Goal: Task Accomplishment & Management: Complete application form

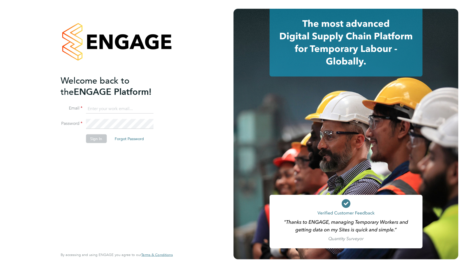
click at [114, 107] on input at bounding box center [119, 109] width 67 height 10
type input "[EMAIL_ADDRESS][DOMAIN_NAME]"
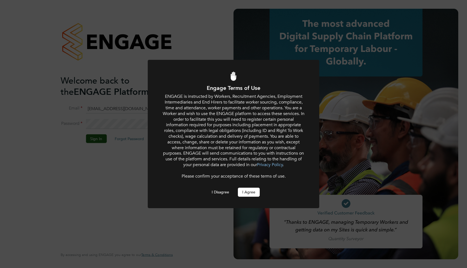
click at [249, 191] on button "I Agree" at bounding box center [249, 192] width 22 height 9
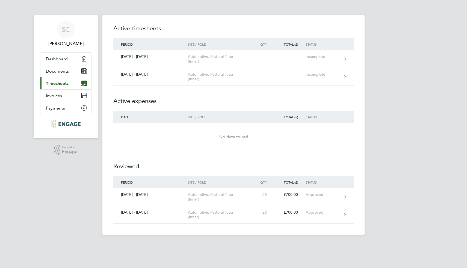
click at [62, 88] on link "Current page: Timesheets" at bounding box center [65, 83] width 51 height 12
click at [69, 82] on link "Current page: Timesheets" at bounding box center [65, 83] width 51 height 12
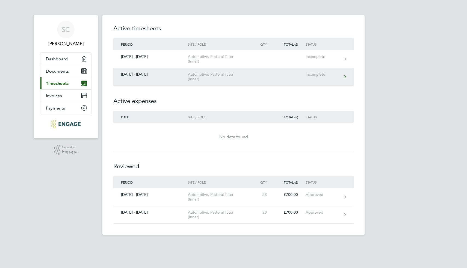
click at [161, 75] on div "22 - 28 Sept 2025" at bounding box center [150, 74] width 75 height 5
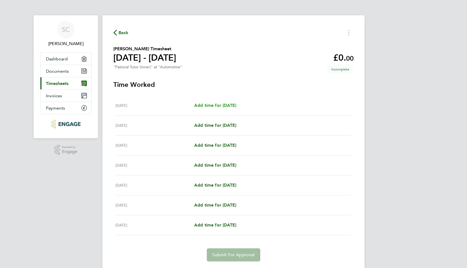
click at [235, 105] on span "Add time for Mon 22 Sep" at bounding box center [215, 105] width 42 height 5
select select "60"
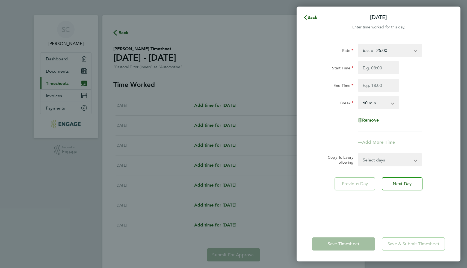
click at [397, 161] on select "Select days Day Weekday (Mon-Fri) Weekend (Sat-Sun) Tuesday Wednesday Thursday …" at bounding box center [386, 160] width 57 height 12
select select "WEEKDAY"
click at [358, 154] on select "Select days Day Weekday (Mon-Fri) Weekend (Sat-Sun) Tuesday Wednesday Thursday …" at bounding box center [386, 160] width 57 height 12
select select "2025-09-28"
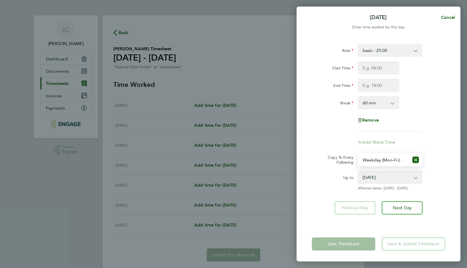
click at [357, 241] on app-form-button "Save Timesheet" at bounding box center [345, 243] width 67 height 13
click at [391, 207] on button "Next Day" at bounding box center [402, 207] width 41 height 13
select select "0: null"
select select "60"
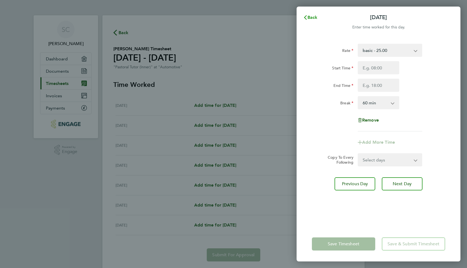
click at [312, 15] on span "Back" at bounding box center [312, 17] width 10 height 5
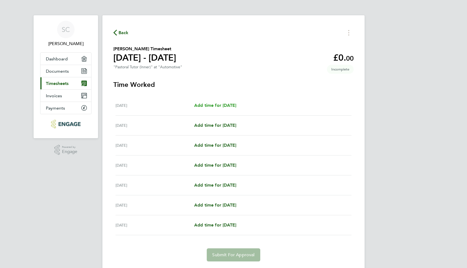
click at [221, 107] on span "Add time for Mon 22 Sep" at bounding box center [215, 105] width 42 height 5
select select "60"
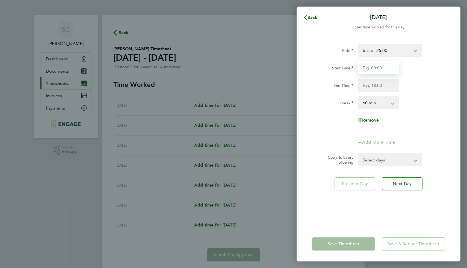
click at [380, 70] on input "Start Time" at bounding box center [378, 67] width 41 height 13
type input "09:00"
click at [380, 86] on input "End Time" at bounding box center [378, 85] width 41 height 13
type input "17:00"
click at [343, 91] on div "End Time" at bounding box center [333, 85] width 46 height 13
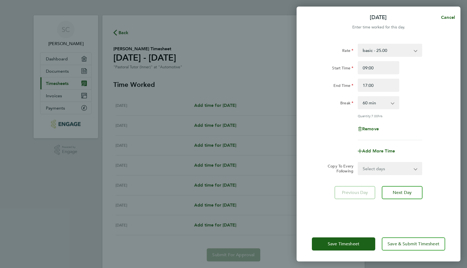
click at [373, 170] on select "Select days Day Weekday (Mon-Fri) Weekend (Sat-Sun) Tuesday Wednesday Thursday …" at bounding box center [386, 168] width 57 height 12
select select "WEEKDAY"
click at [358, 162] on select "Select days Day Weekday (Mon-Fri) Weekend (Sat-Sun) Tuesday Wednesday Thursday …" at bounding box center [386, 168] width 57 height 12
select select "2025-09-28"
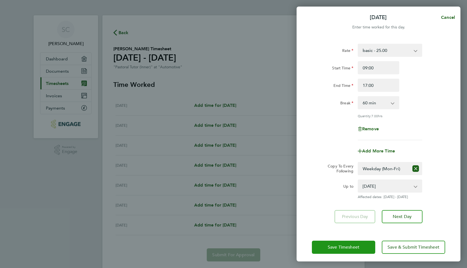
click at [361, 245] on button "Save Timesheet" at bounding box center [343, 247] width 63 height 13
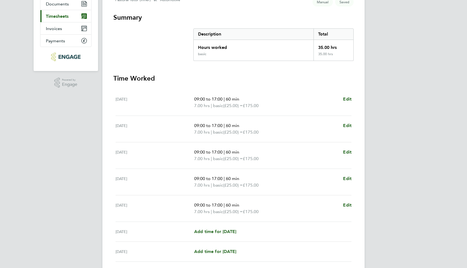
scroll to position [109, 0]
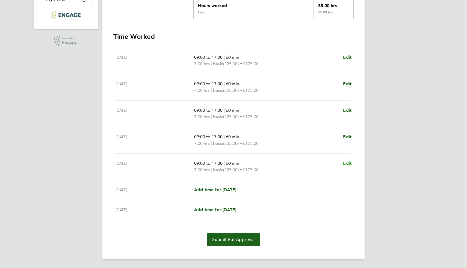
click at [347, 165] on span "Edit" at bounding box center [347, 163] width 8 height 5
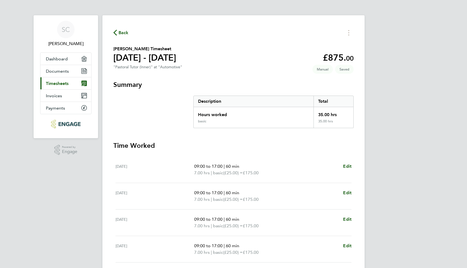
select select "60"
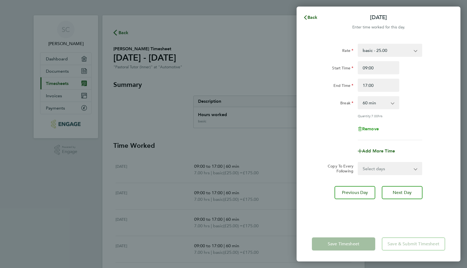
click at [369, 129] on span "Remove" at bounding box center [370, 128] width 17 height 5
select select "null"
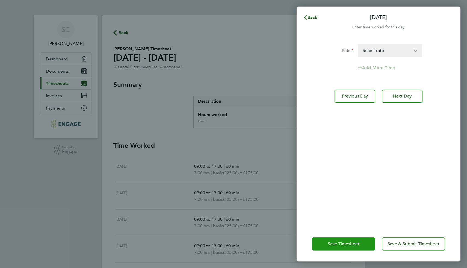
click at [362, 242] on button "Save Timesheet" at bounding box center [343, 243] width 63 height 13
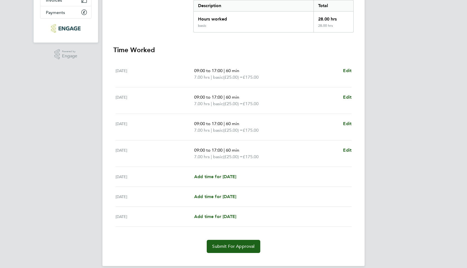
scroll to position [103, 0]
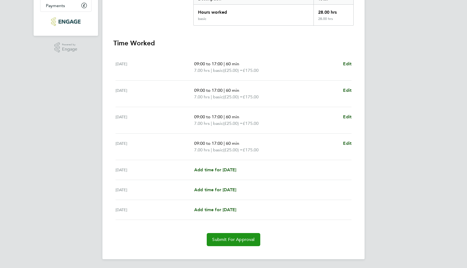
click at [243, 240] on span "Submit For Approval" at bounding box center [233, 239] width 42 height 5
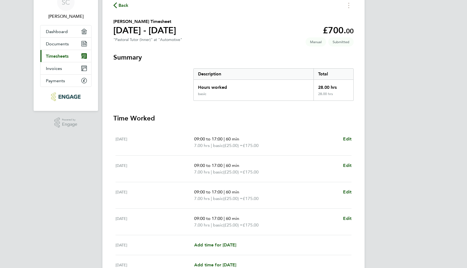
scroll to position [0, 0]
